Goal: Transaction & Acquisition: Purchase product/service

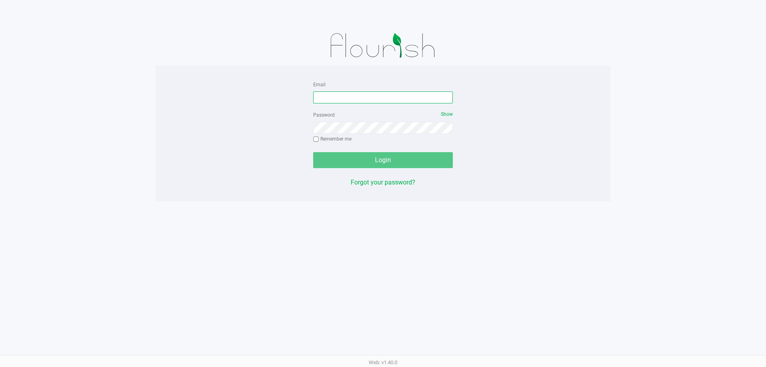
click at [342, 101] on input "Email" at bounding box center [383, 97] width 140 height 12
type input "[PERSON_NAME][EMAIL_ADDRESS][DOMAIN_NAME]"
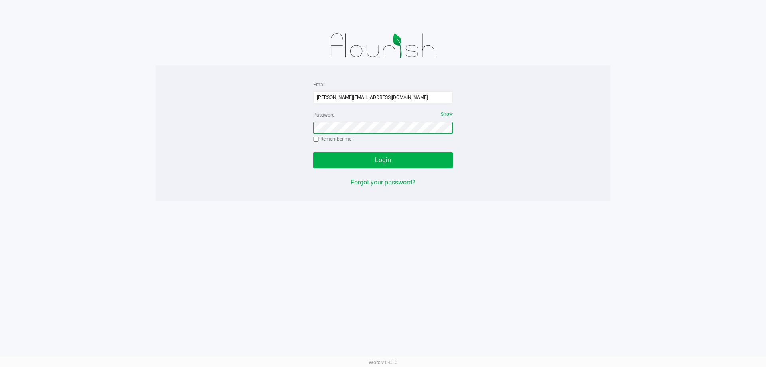
click at [313, 152] on button "Login" at bounding box center [383, 160] width 140 height 16
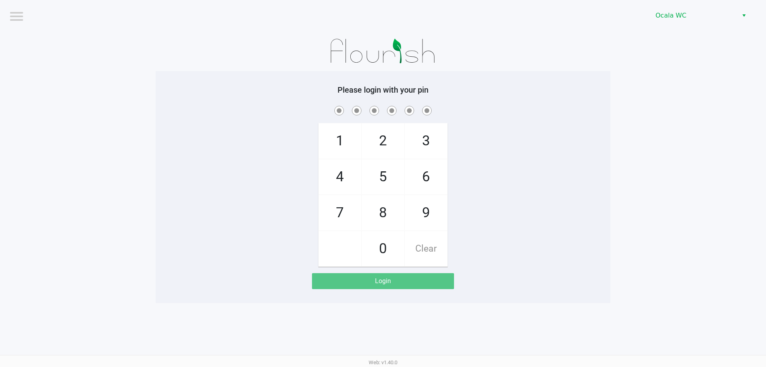
click at [685, 161] on app-pos-login-wrapper "Logout Ocala WC Please login with your pin 1 4 7 2 5 8 0 3 6 9 Clear Login" at bounding box center [383, 151] width 766 height 303
checkbox input "true"
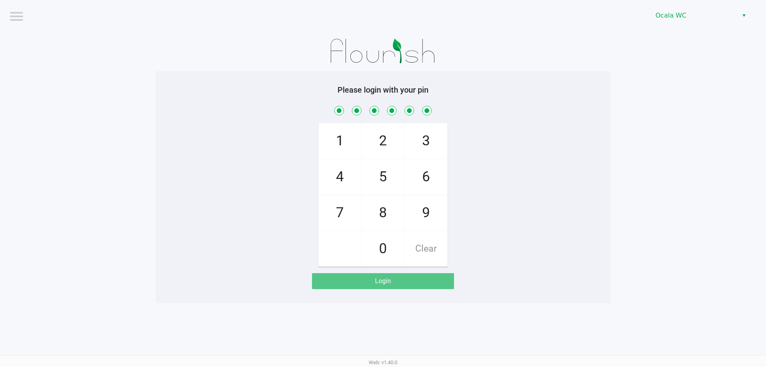
checkbox input "true"
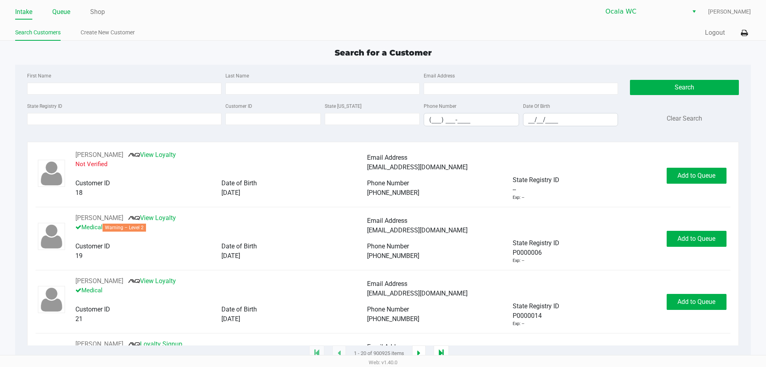
click at [63, 11] on link "Queue" at bounding box center [61, 11] width 18 height 11
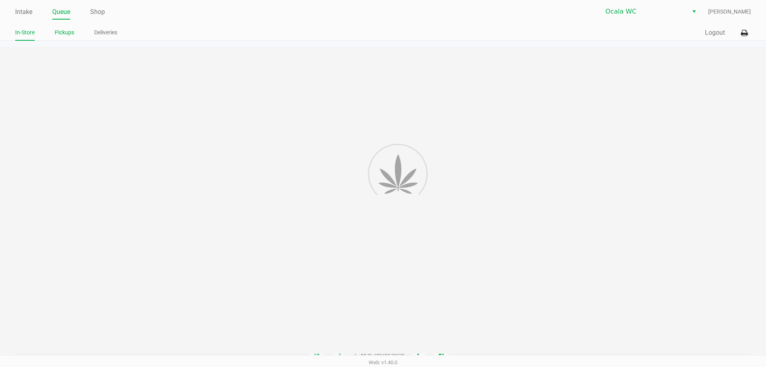
click at [64, 29] on link "Pickups" at bounding box center [65, 33] width 20 height 10
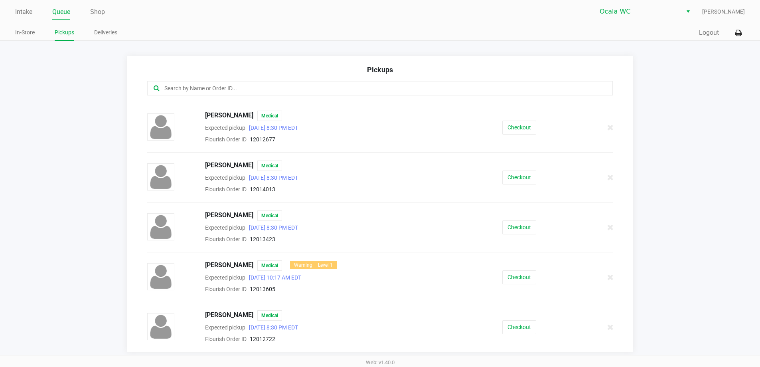
scroll to position [1, 0]
click at [514, 324] on button "Checkout" at bounding box center [519, 326] width 34 height 14
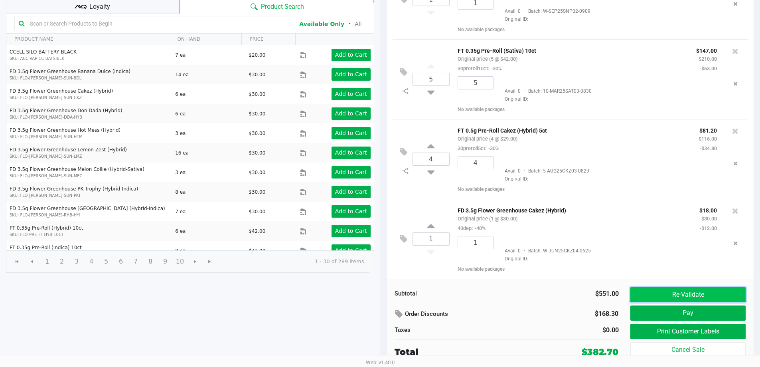
scroll to position [87, 0]
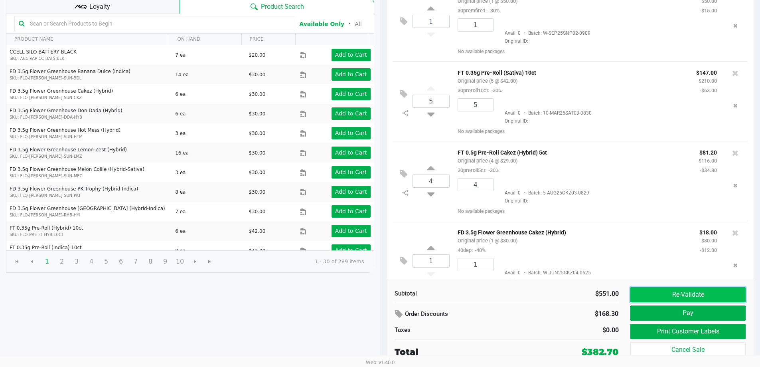
click at [659, 294] on button "Re-Validate" at bounding box center [688, 294] width 115 height 15
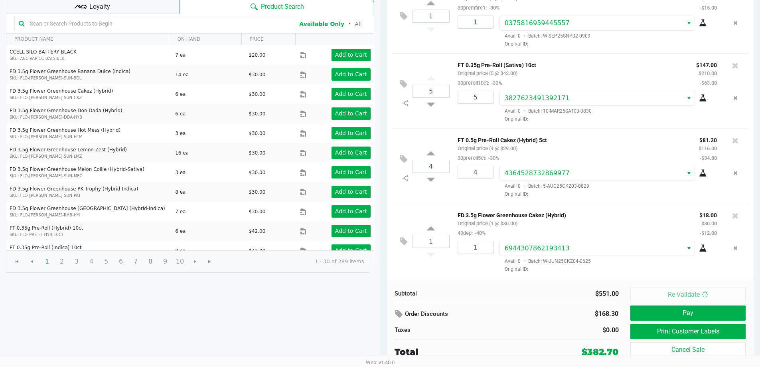
scroll to position [0, 0]
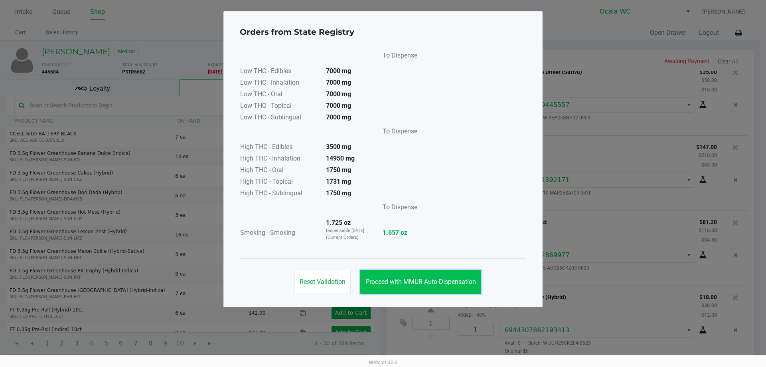
click at [448, 283] on span "Proceed with MMUR Auto-Dispensation" at bounding box center [421, 282] width 111 height 8
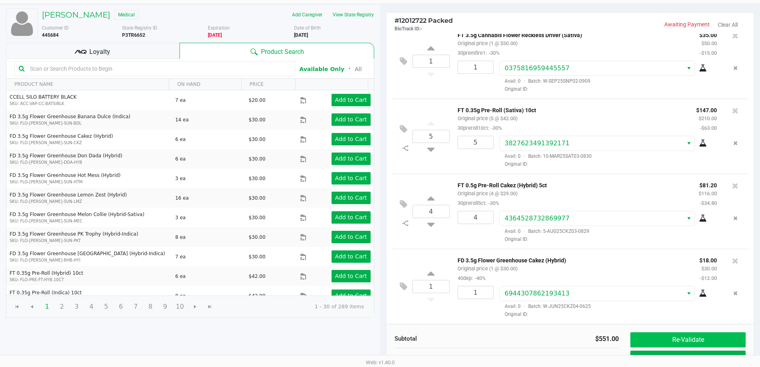
scroll to position [82, 0]
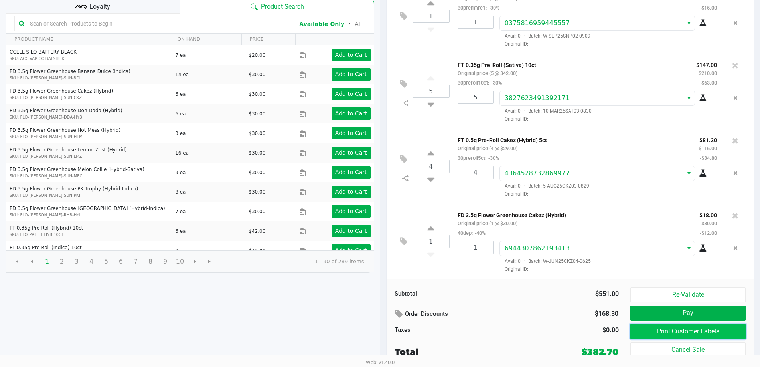
click at [670, 330] on button "Print Customer Labels" at bounding box center [688, 331] width 115 height 15
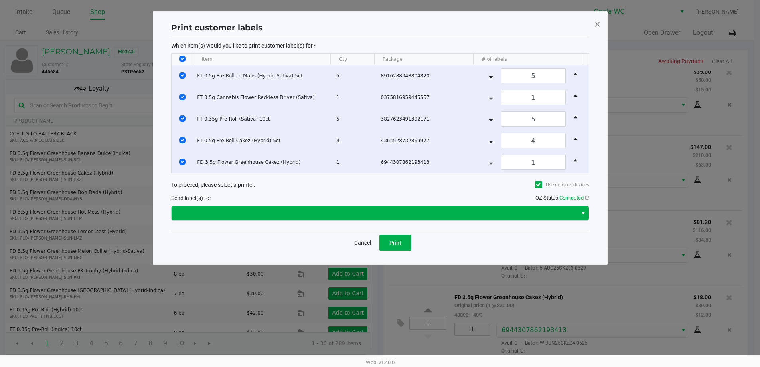
scroll to position [0, 0]
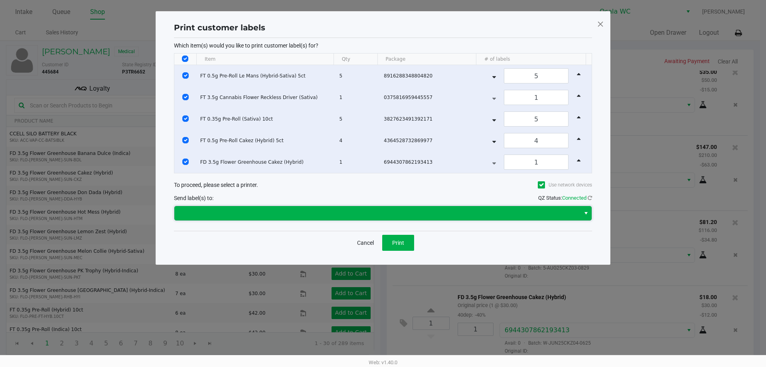
click at [376, 212] on span at bounding box center [377, 213] width 396 height 10
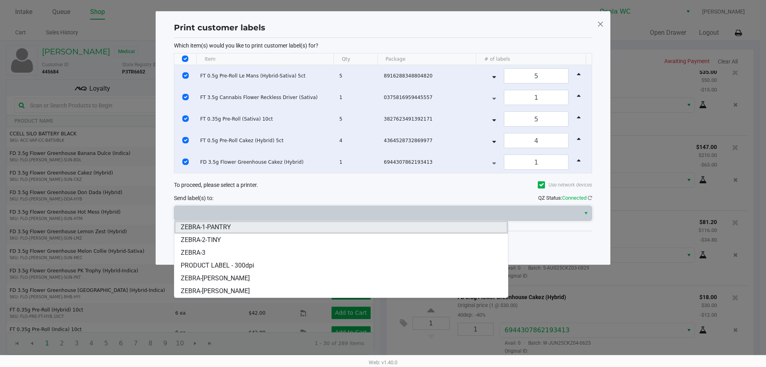
click at [219, 230] on span "ZEBRA-1-PANTRY" at bounding box center [206, 227] width 50 height 10
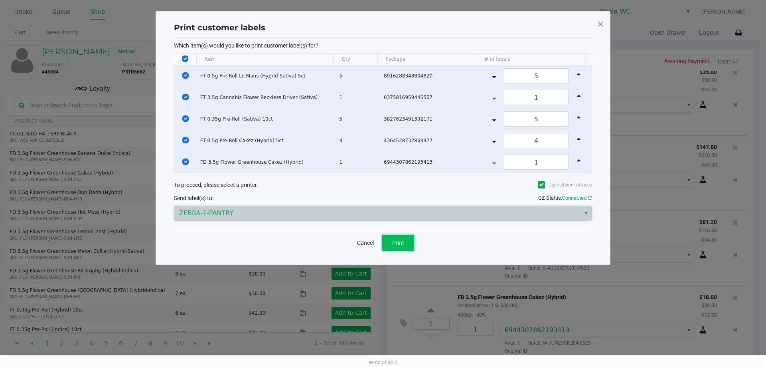
click at [395, 238] on button "Print" at bounding box center [398, 243] width 32 height 16
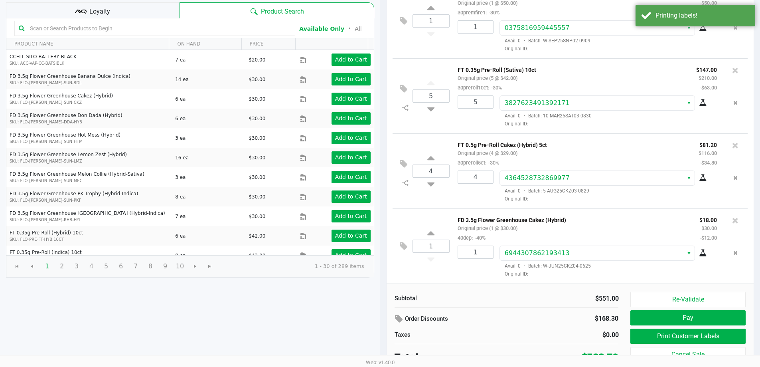
scroll to position [82, 0]
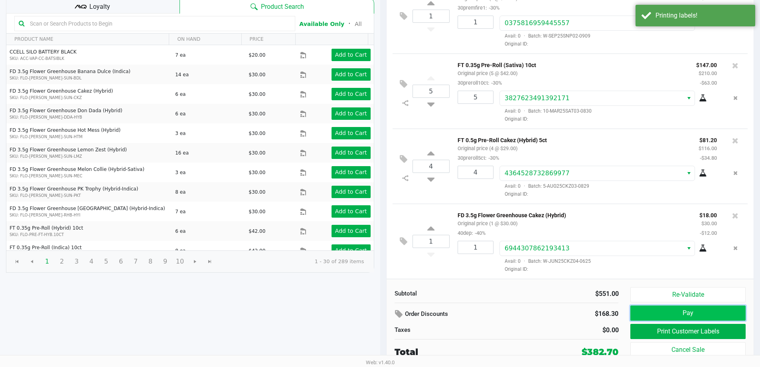
click at [673, 316] on button "Pay" at bounding box center [688, 312] width 115 height 15
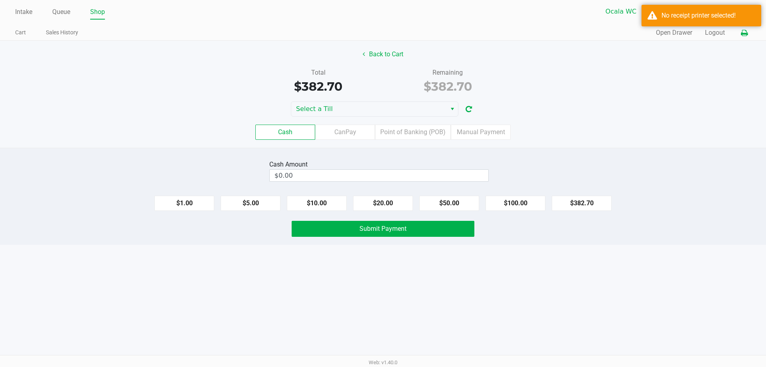
click at [746, 31] on icon at bounding box center [744, 33] width 7 height 6
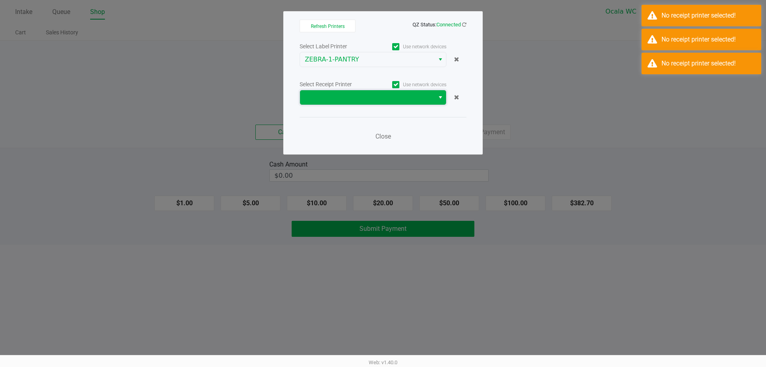
click at [409, 99] on span at bounding box center [367, 98] width 125 height 10
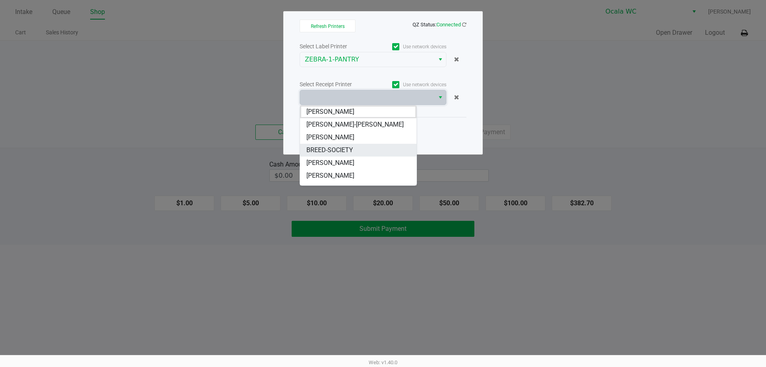
click at [345, 152] on span "BREED-SOCIETY" at bounding box center [329, 150] width 47 height 10
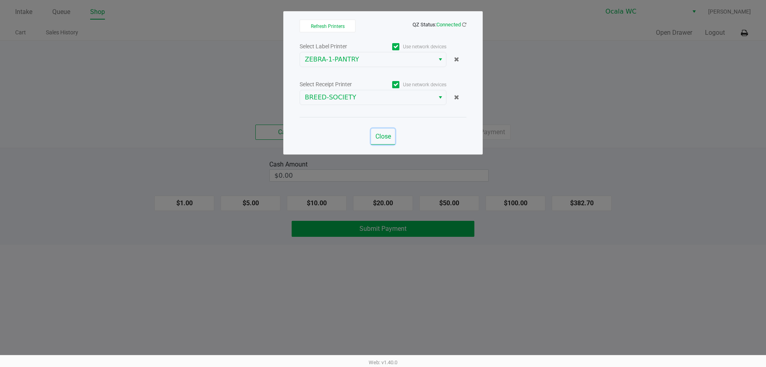
click at [382, 139] on span "Close" at bounding box center [384, 136] width 16 height 8
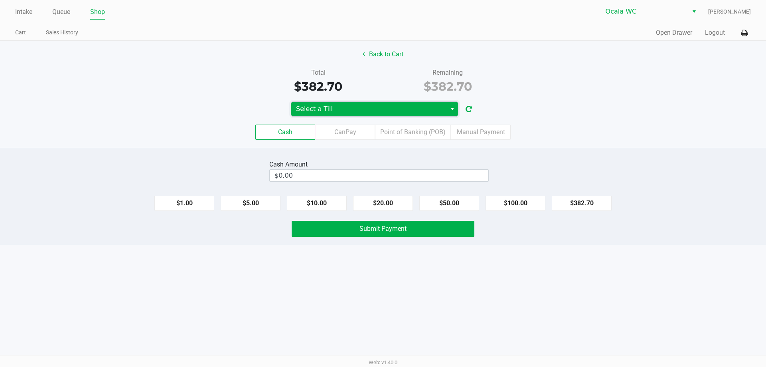
click at [443, 110] on span "Select a Till" at bounding box center [368, 109] width 155 height 14
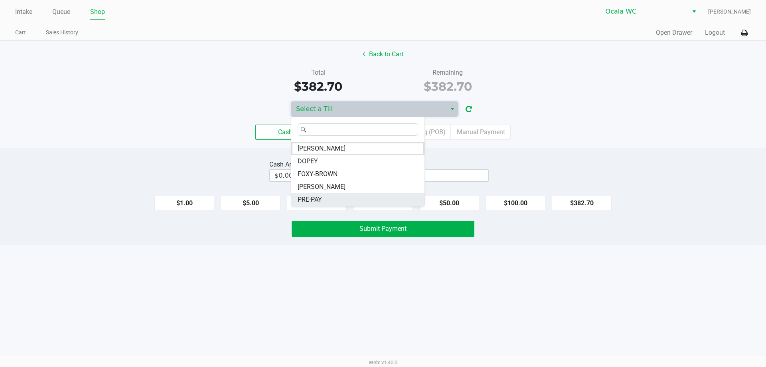
click at [327, 197] on li "PRE-PAY" at bounding box center [357, 199] width 133 height 13
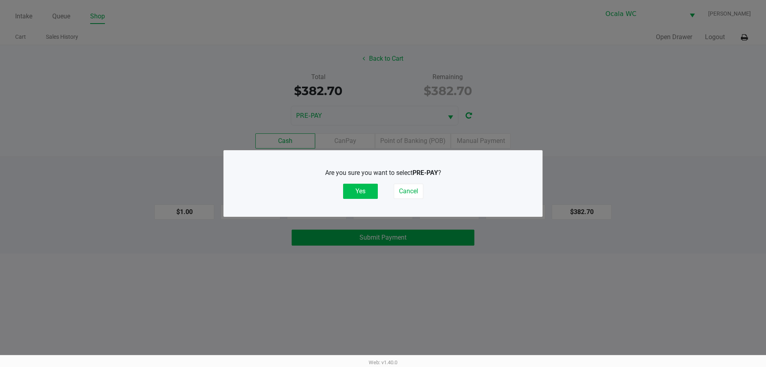
drag, startPoint x: 362, startPoint y: 189, endPoint x: 373, endPoint y: 187, distance: 11.4
click at [361, 190] on button "Yes" at bounding box center [360, 191] width 35 height 15
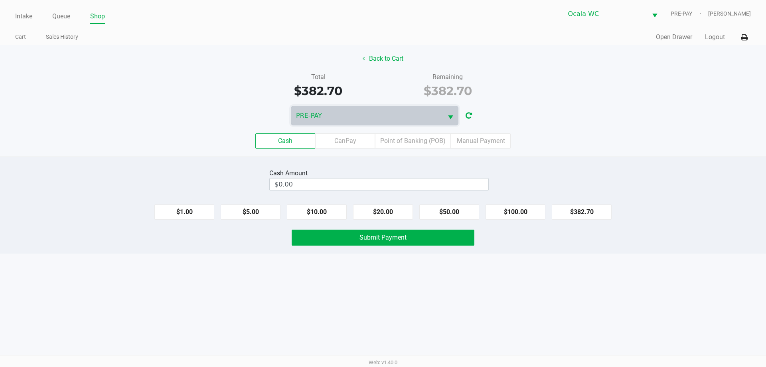
click at [628, 157] on div "Cash Amount $0.00 $1.00 $5.00 $10.00 $20.00 $50.00 $100.00 $382.70 Submit Payme…" at bounding box center [383, 204] width 766 height 97
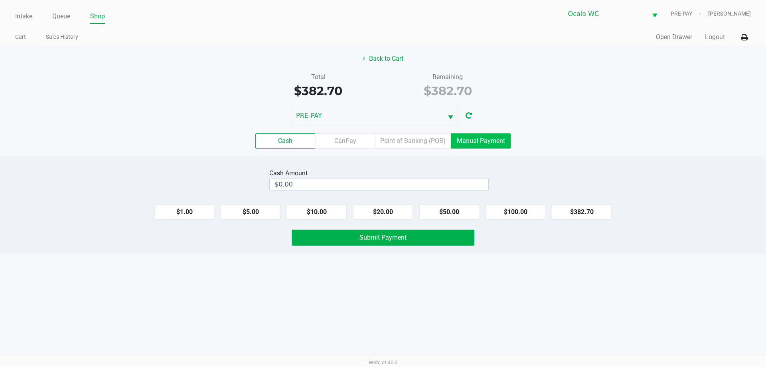
click at [463, 144] on label "Manual Payment" at bounding box center [481, 140] width 60 height 15
click at [0, 0] on 8 "Manual Payment" at bounding box center [0, 0] width 0 height 0
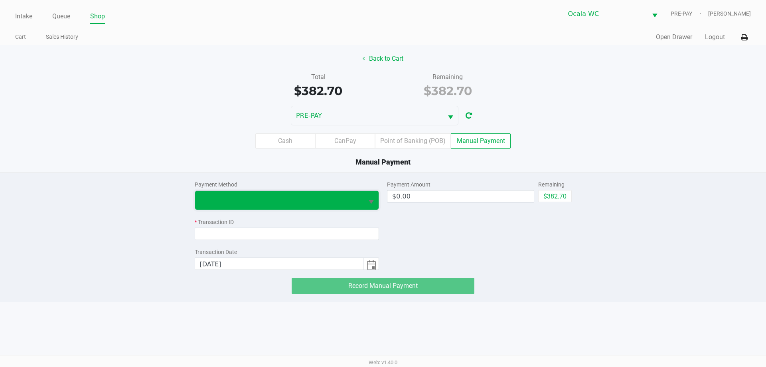
click at [362, 204] on span at bounding box center [279, 200] width 169 height 19
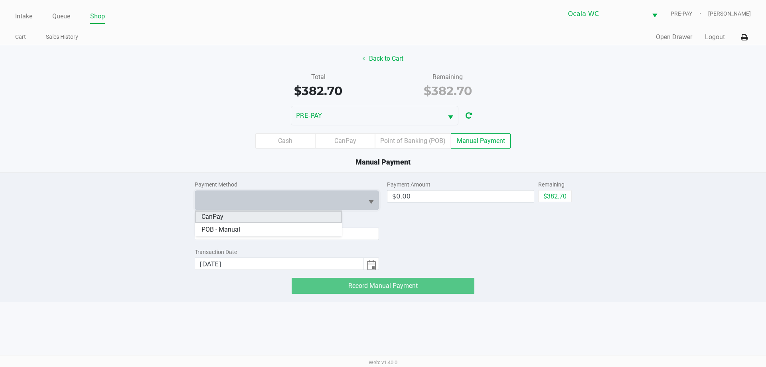
click at [295, 219] on li "CanPay" at bounding box center [268, 216] width 147 height 13
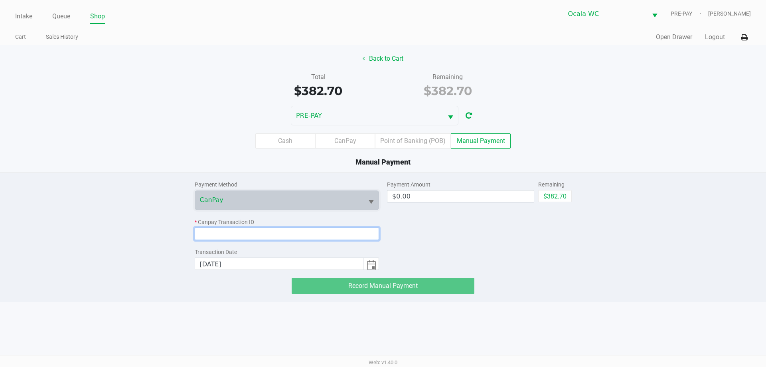
click at [281, 237] on input at bounding box center [287, 233] width 185 height 12
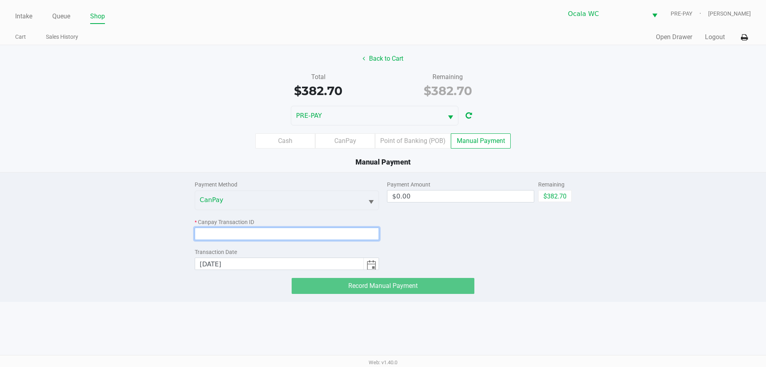
paste input "4I4I2IDI2UBI"
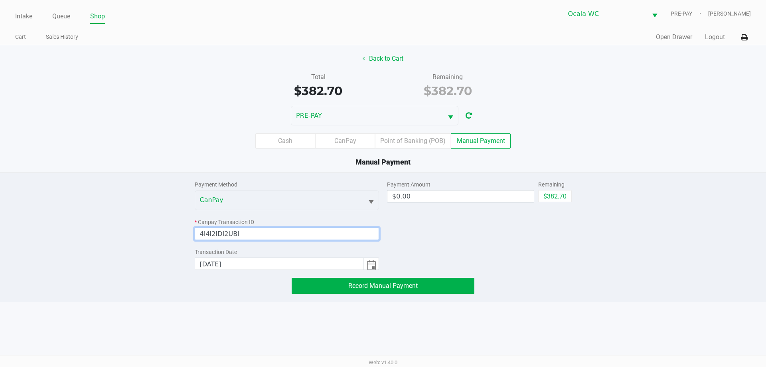
type input "4I4I2IDI2UBI"
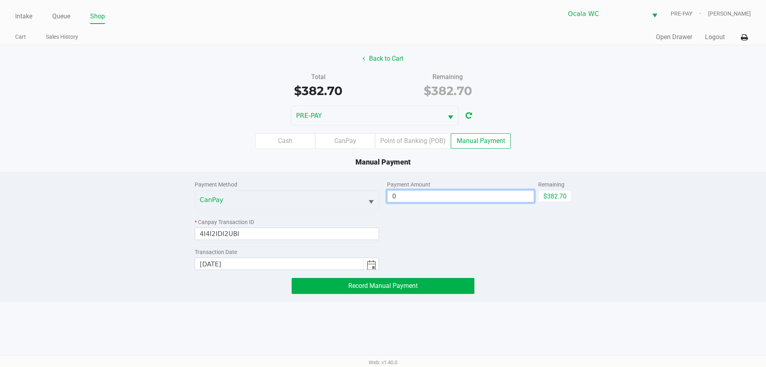
click at [432, 198] on input "0" at bounding box center [460, 196] width 146 height 12
click at [563, 197] on button "$382.70" at bounding box center [555, 196] width 34 height 12
type input "$382.70"
click at [590, 141] on div "Cash CanPay Point of Banking (POB) Manual Payment" at bounding box center [383, 140] width 766 height 15
click at [649, 159] on div "Manual Payment" at bounding box center [383, 161] width 778 height 11
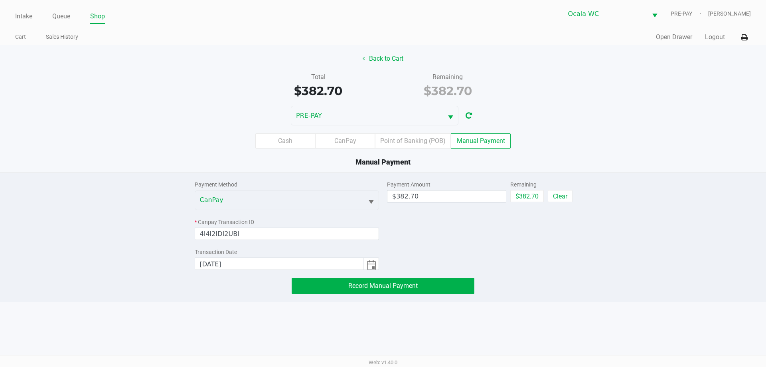
drag, startPoint x: 730, startPoint y: 99, endPoint x: 710, endPoint y: 107, distance: 21.9
click at [730, 99] on div "Total $382.70 Remaining $382.70" at bounding box center [383, 86] width 778 height 28
click at [382, 288] on span "Record Manual Payment" at bounding box center [382, 286] width 69 height 8
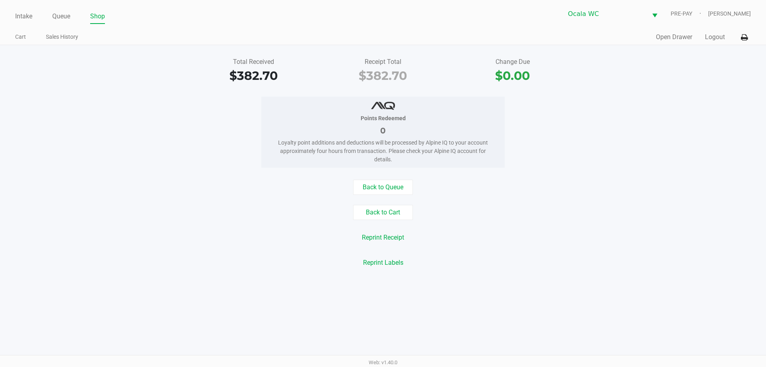
drag, startPoint x: 123, startPoint y: 168, endPoint x: 156, endPoint y: 178, distance: 35.5
click at [123, 169] on div "Total Received $382.70 Receipt Total $382.70 Change Due $0.00 Points Redeemed 0…" at bounding box center [383, 162] width 766 height 235
click at [66, 17] on link "Queue" at bounding box center [61, 16] width 18 height 11
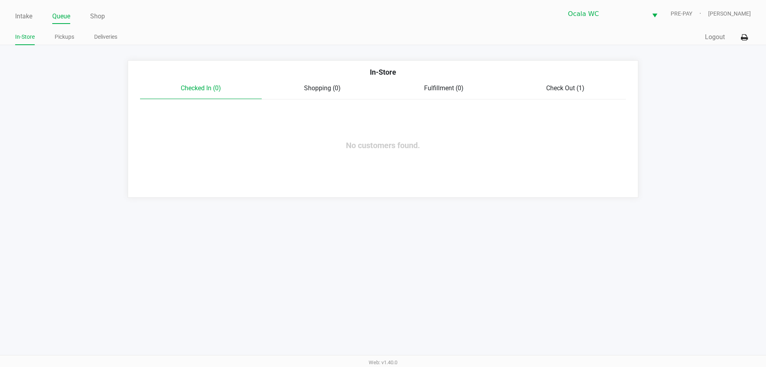
click at [53, 43] on ul "In-Store Pickups Deliveries" at bounding box center [199, 38] width 368 height 14
click at [56, 40] on link "Pickups" at bounding box center [65, 37] width 20 height 10
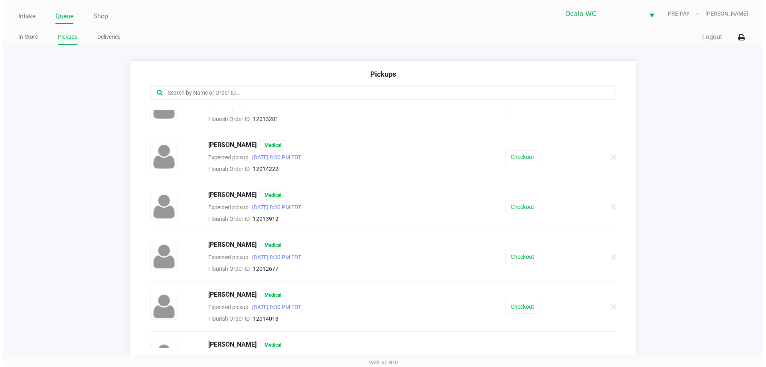
scroll to position [319, 0]
click at [506, 254] on button "Checkout" at bounding box center [519, 256] width 34 height 14
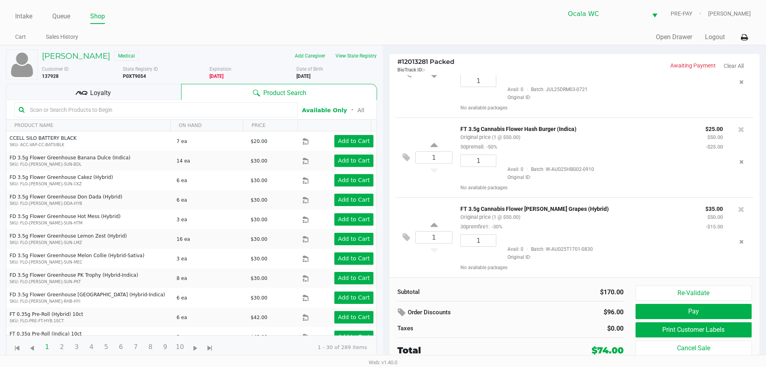
scroll to position [68, 0]
click at [681, 292] on button "Re-Validate" at bounding box center [694, 292] width 116 height 15
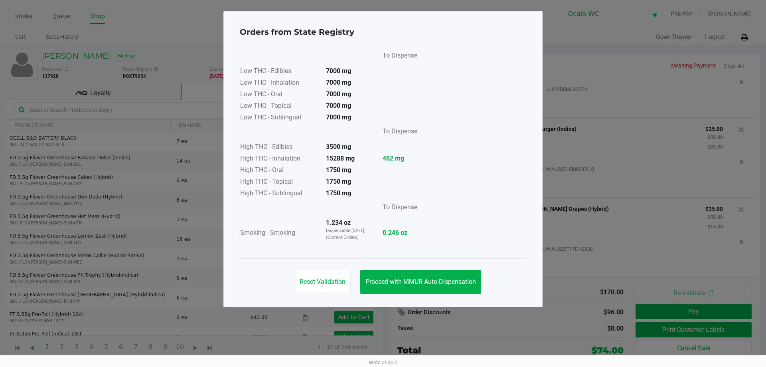
scroll to position [73, 0]
click at [458, 287] on button "Proceed with MMUR Auto-Dispensation" at bounding box center [420, 282] width 121 height 24
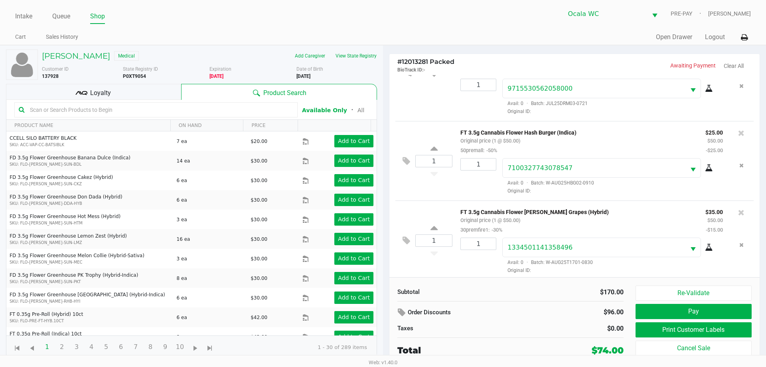
click at [660, 321] on div "Re-Validate Pay Print Customer Labels Cancel Sale" at bounding box center [697, 320] width 122 height 71
click at [660, 328] on button "Print Customer Labels" at bounding box center [694, 329] width 116 height 15
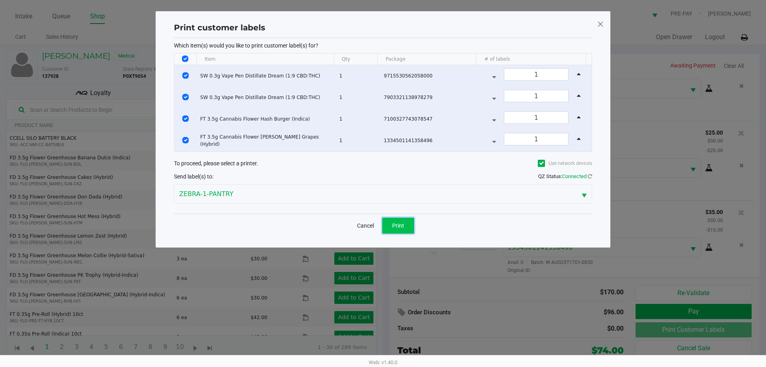
click at [395, 228] on span "Print" at bounding box center [398, 225] width 12 height 6
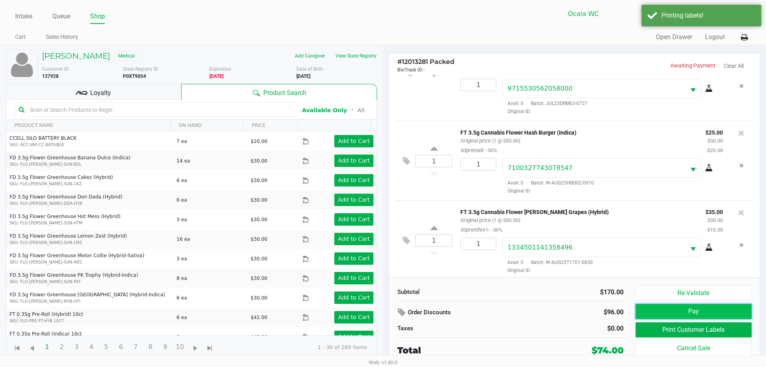
click at [661, 309] on button "Pay" at bounding box center [694, 311] width 116 height 15
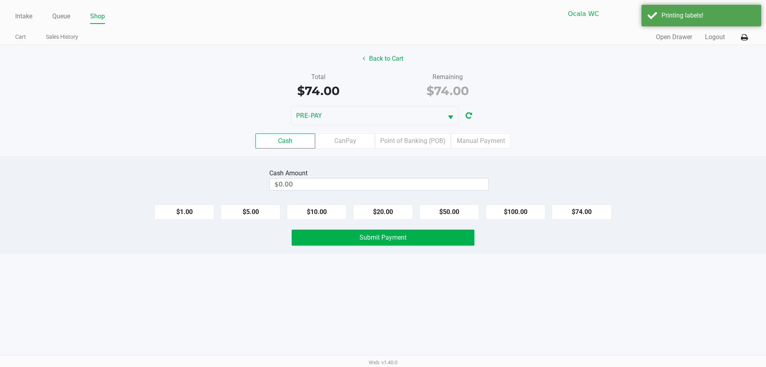
click at [563, 147] on div "Cash CanPay Point of Banking (POB) Manual Payment" at bounding box center [383, 140] width 766 height 15
click at [504, 146] on label "Manual Payment" at bounding box center [481, 140] width 60 height 15
click at [0, 0] on 8 "Manual Payment" at bounding box center [0, 0] width 0 height 0
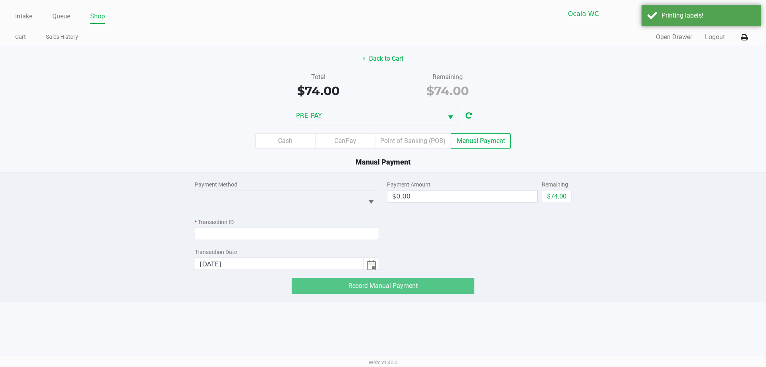
click at [348, 210] on div "Payment Method * Transaction ID Transaction Date [DATE]" at bounding box center [287, 220] width 185 height 97
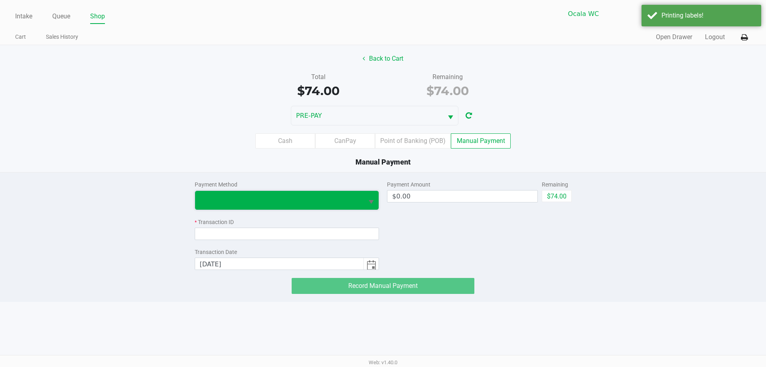
click at [352, 202] on span at bounding box center [279, 200] width 159 height 10
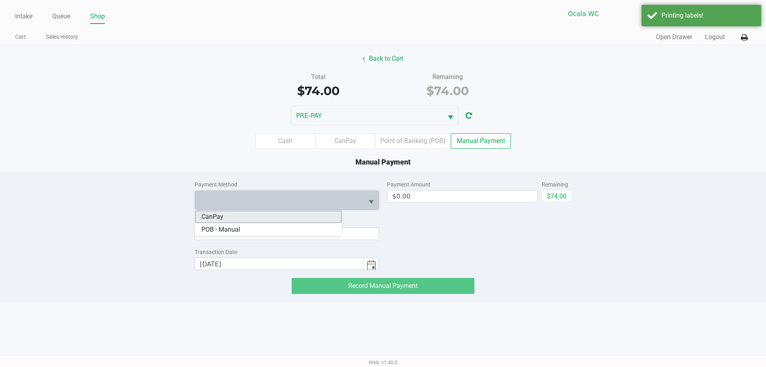
click at [253, 218] on li "CanPay" at bounding box center [268, 216] width 147 height 13
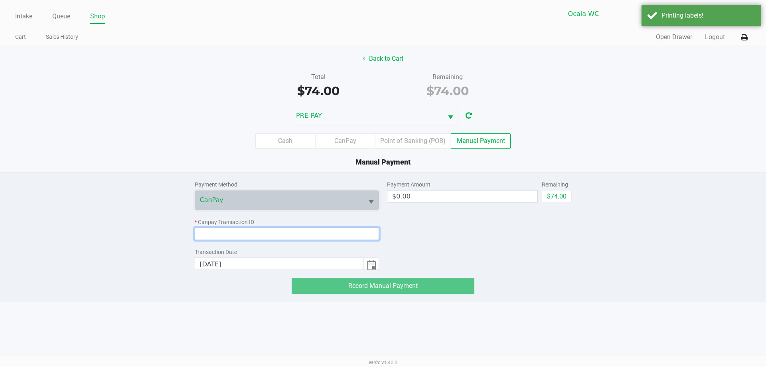
click at [243, 233] on input at bounding box center [287, 233] width 185 height 12
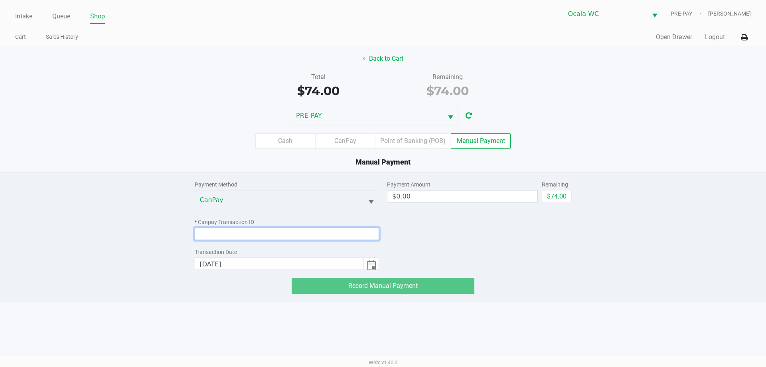
paste input "SE6U0E6UFIKE"
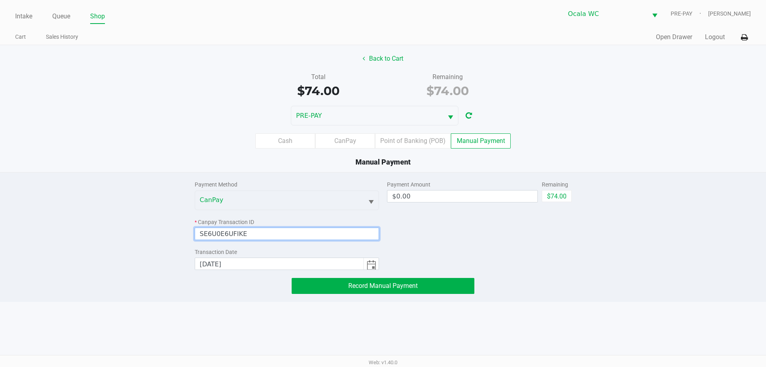
type input "SE6U0E6UFIKE"
click at [203, 96] on div "Total $74.00 Remaining $74.00" at bounding box center [383, 86] width 778 height 28
click at [429, 203] on div "Payment Amount $0.00 Remaining $74.00" at bounding box center [479, 220] width 185 height 97
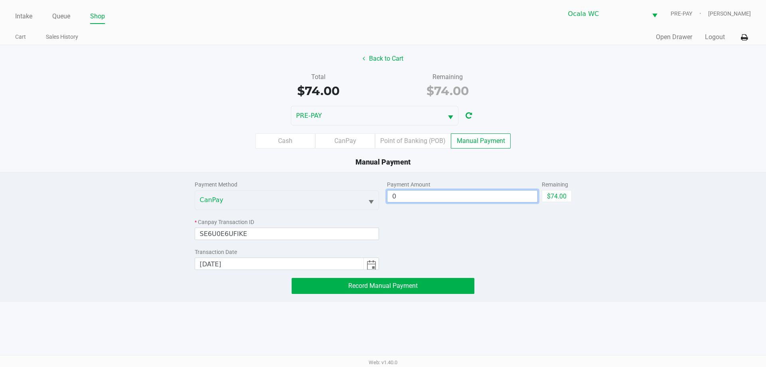
click at [431, 198] on input "0" at bounding box center [462, 196] width 150 height 12
click at [555, 196] on button "$74.00" at bounding box center [557, 196] width 30 height 12
type input "$74.00"
click at [583, 157] on div "Manual Payment" at bounding box center [383, 161] width 778 height 11
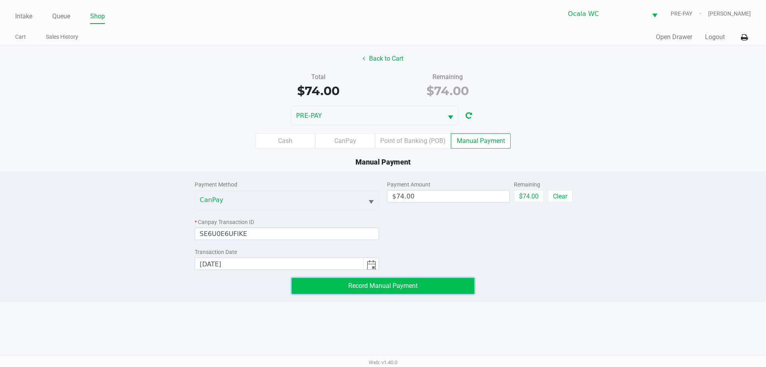
click at [432, 280] on button "Record Manual Payment" at bounding box center [383, 286] width 183 height 16
